Goal: Book appointment/travel/reservation

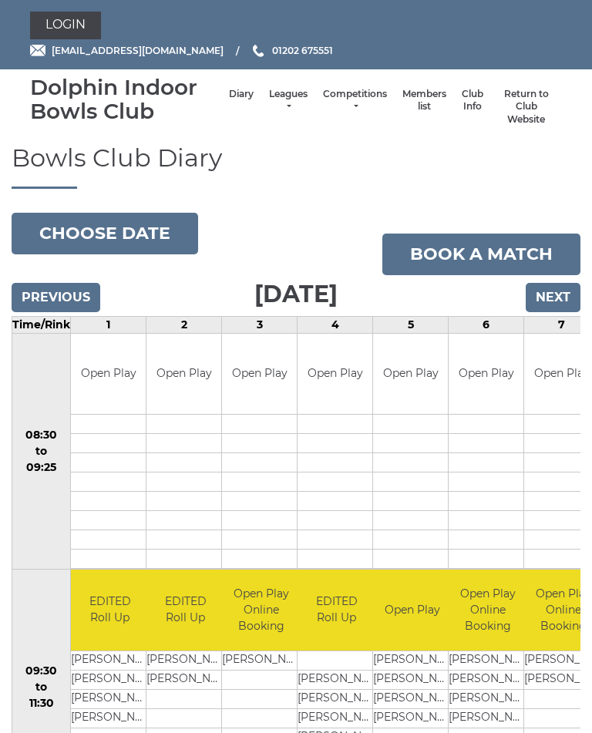
click at [125, 230] on button "Choose date" at bounding box center [105, 234] width 187 height 42
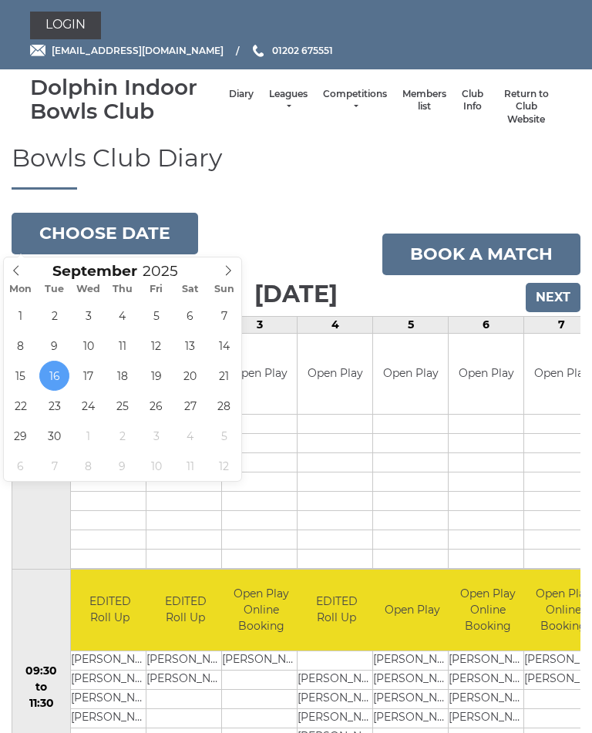
type input "[DATE]"
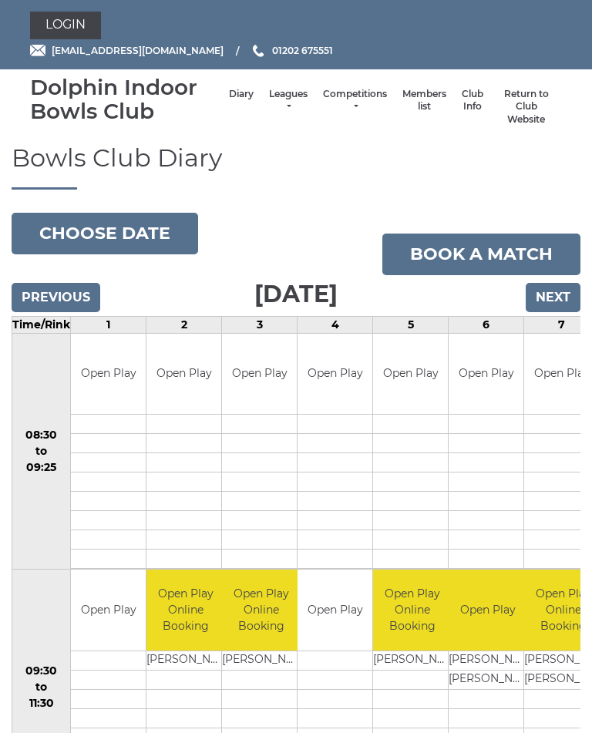
click at [509, 253] on link "Book a match" at bounding box center [482, 255] width 198 height 42
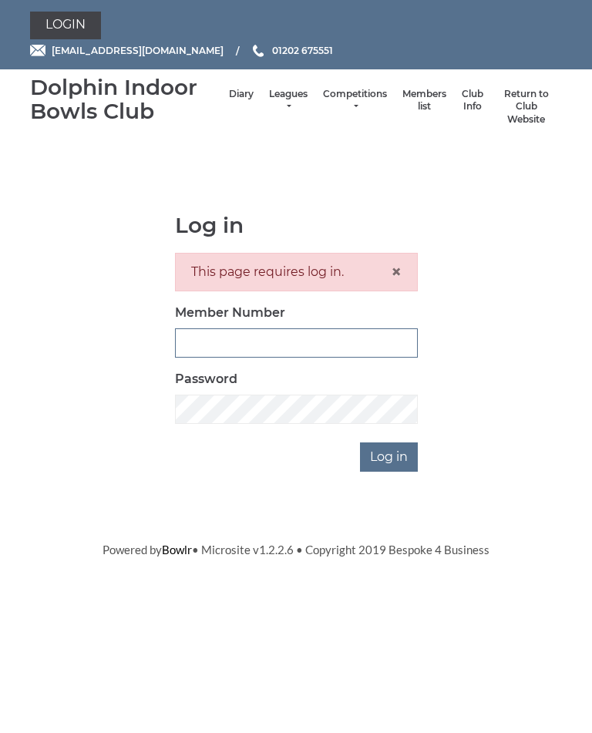
type input "2891"
click at [390, 455] on input "Log in" at bounding box center [389, 457] width 58 height 29
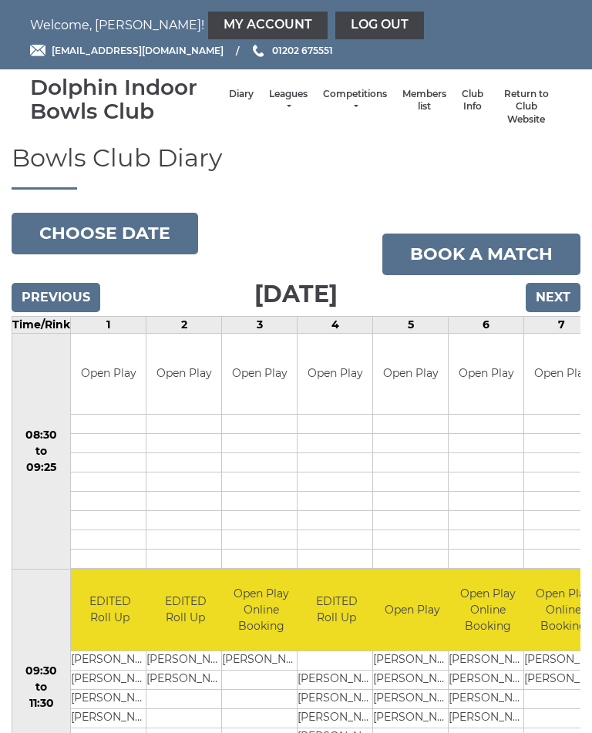
click at [123, 235] on button "Choose date" at bounding box center [105, 234] width 187 height 42
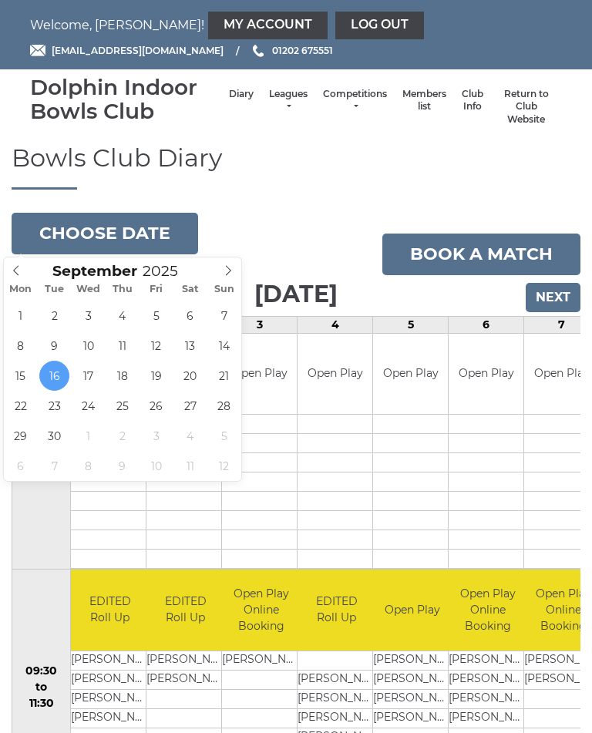
type input "[DATE]"
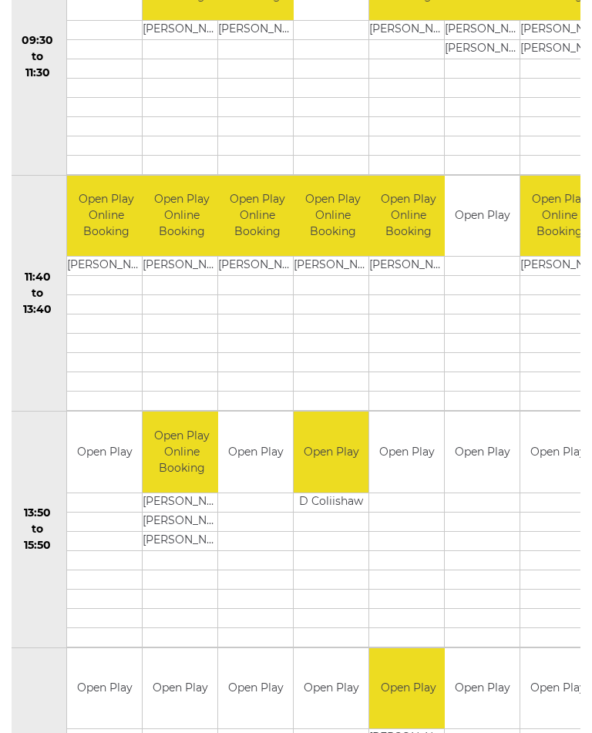
scroll to position [0, -11]
